Goal: Find specific page/section: Find specific page/section

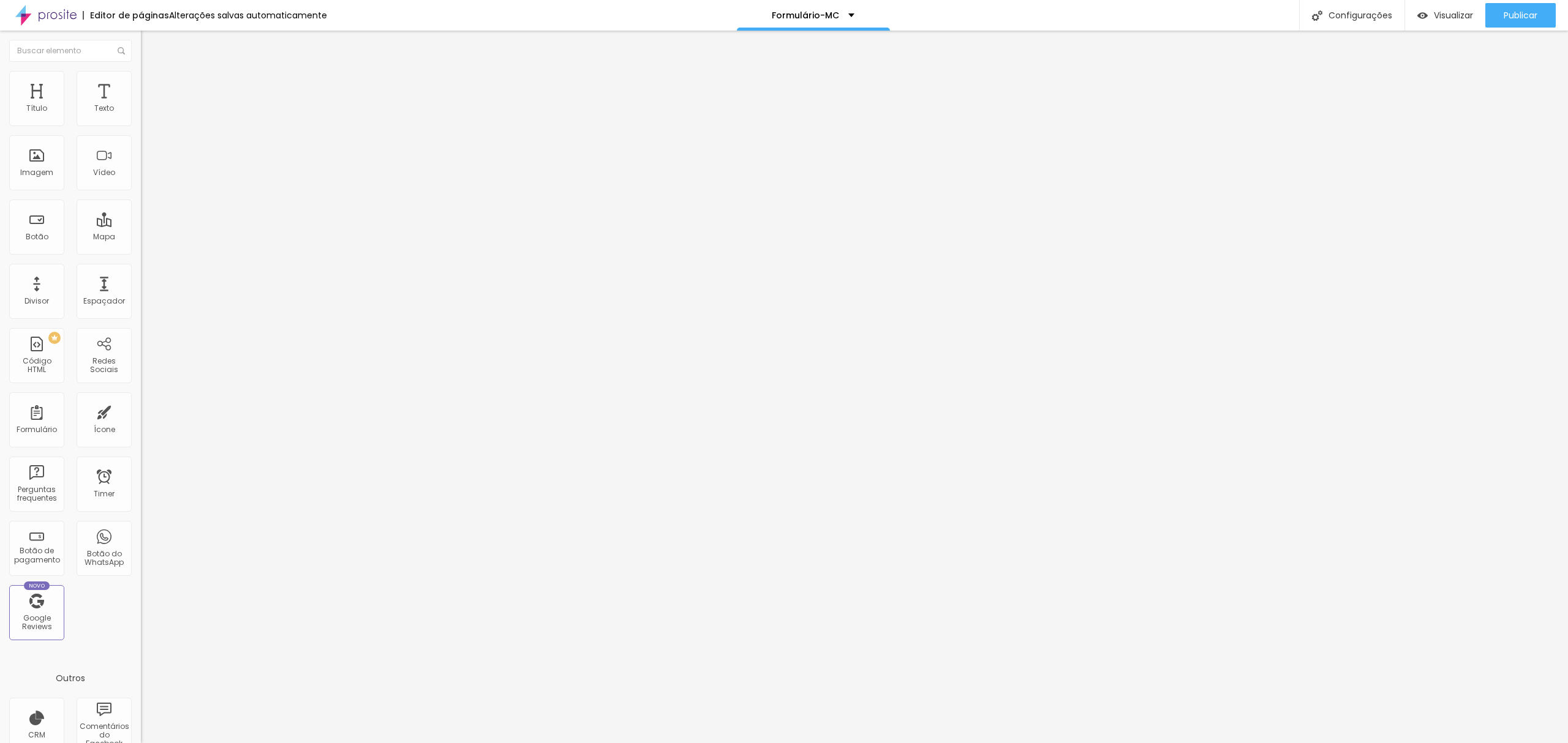
click at [141, 124] on img at bounding box center [144, 127] width 8 height 8
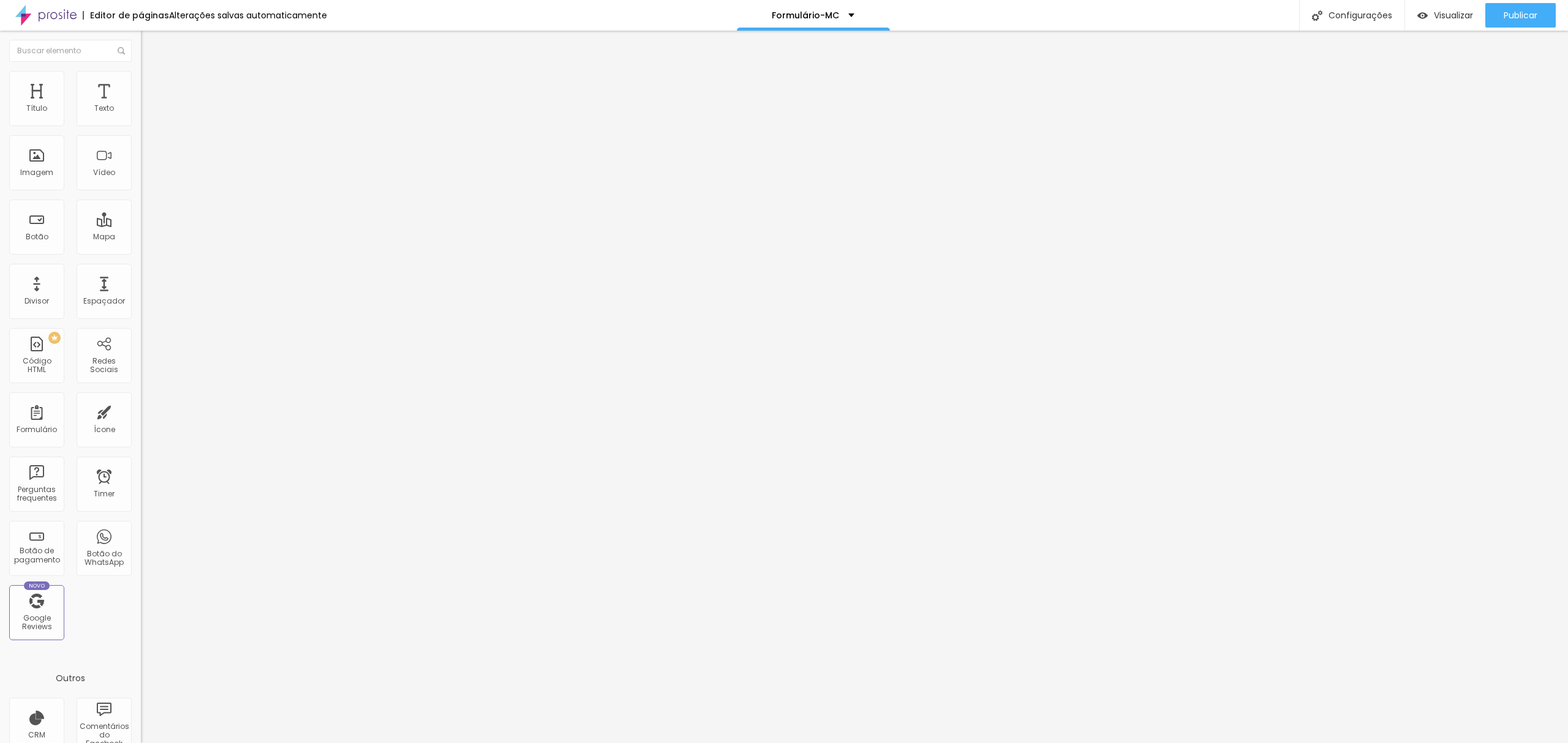
click at [856, 743] on div "Editor de formulário" at bounding box center [784, 752] width 1568 height 18
